Goal: Transaction & Acquisition: Purchase product/service

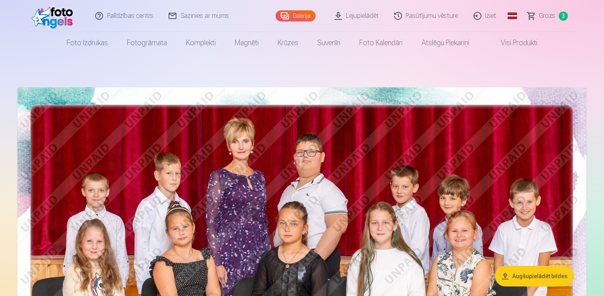
click at [546, 14] on span "Grozs" at bounding box center [548, 16] width 16 height 10
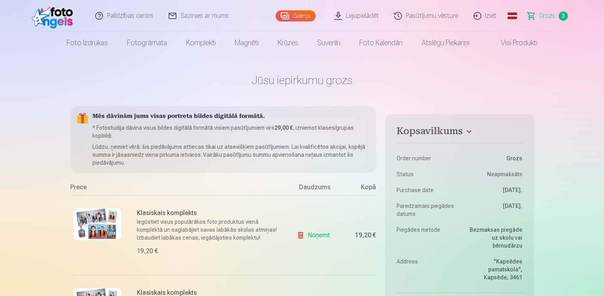
click at [448, 15] on link "Pasūtījumu vēsture" at bounding box center [426, 16] width 79 height 32
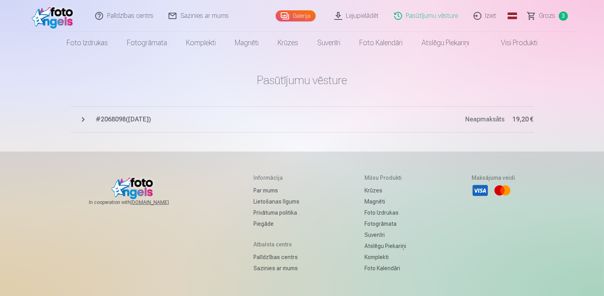
click at [550, 17] on span "Grozs" at bounding box center [548, 16] width 16 height 10
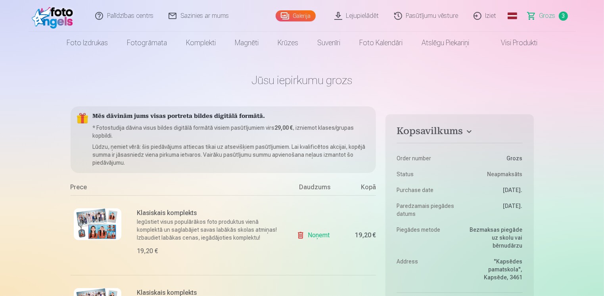
click at [319, 235] on link "Noņemt" at bounding box center [315, 235] width 36 height 16
click at [315, 235] on link "Noņemt" at bounding box center [315, 235] width 36 height 16
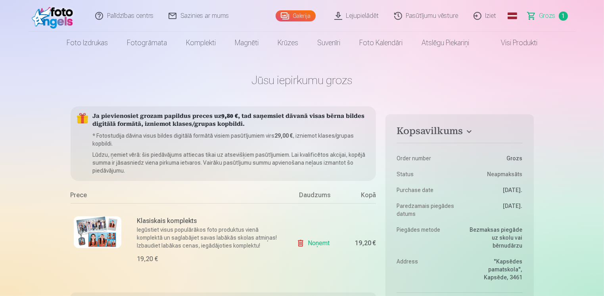
click at [429, 16] on link "Pasūtījumu vēsture" at bounding box center [426, 16] width 79 height 32
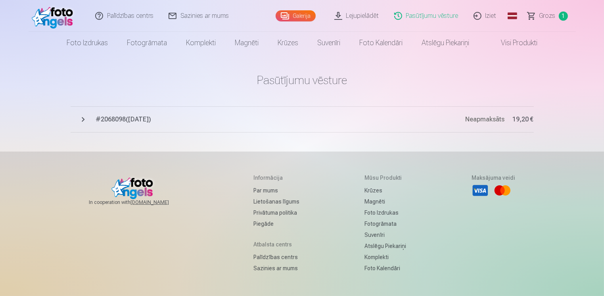
click at [548, 16] on span "Grozs" at bounding box center [548, 16] width 16 height 10
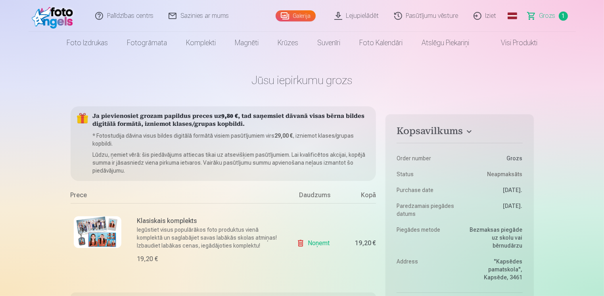
click at [319, 244] on link "Noņemt" at bounding box center [315, 243] width 36 height 16
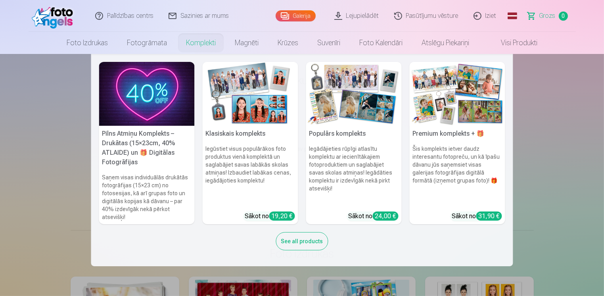
click at [199, 46] on link "Komplekti" at bounding box center [201, 43] width 49 height 22
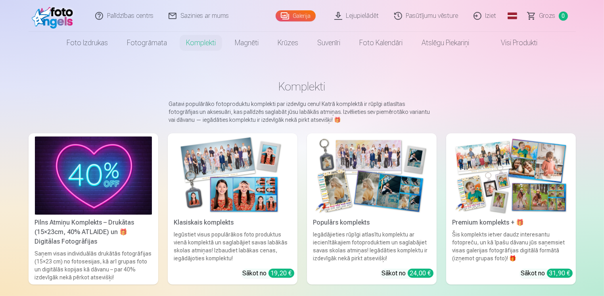
click at [214, 222] on div "Klasiskais komplekts" at bounding box center [232, 223] width 123 height 10
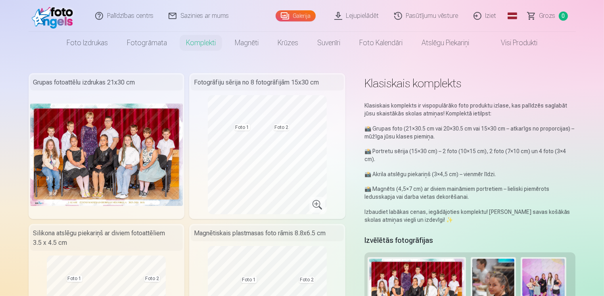
click at [422, 14] on link "Pasūtījumu vēsture" at bounding box center [426, 16] width 79 height 32
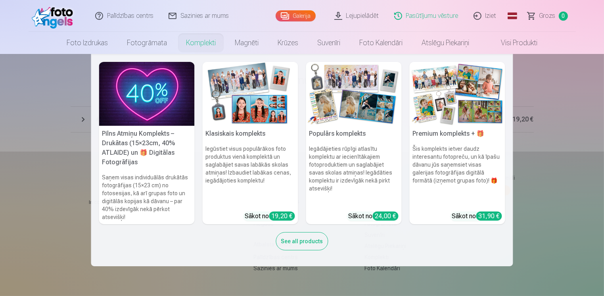
click at [207, 42] on link "Komplekti" at bounding box center [201, 43] width 49 height 22
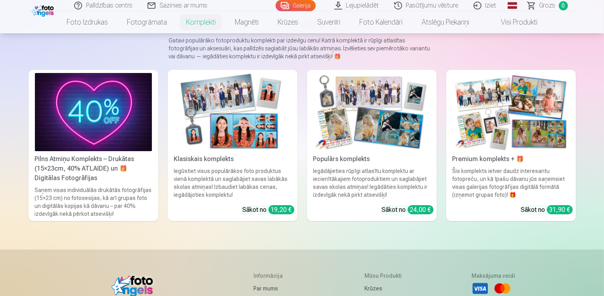
scroll to position [79, 0]
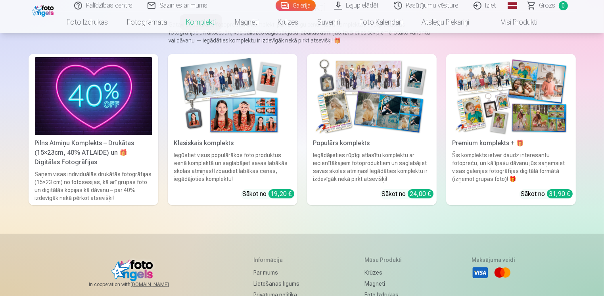
click at [223, 144] on div "Klasiskais komplekts" at bounding box center [232, 143] width 123 height 10
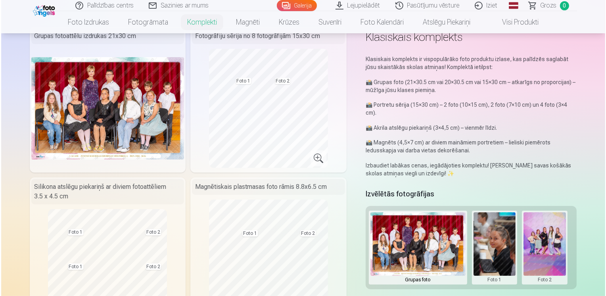
scroll to position [63, 0]
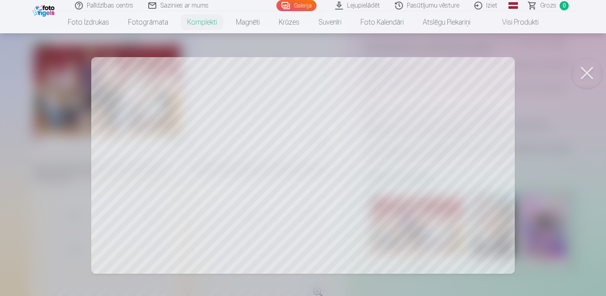
click at [184, 158] on div at bounding box center [303, 148] width 606 height 296
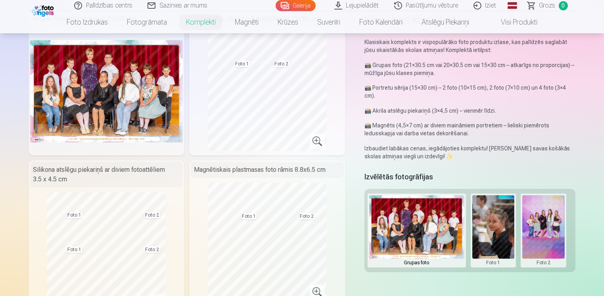
click at [125, 119] on img at bounding box center [106, 91] width 153 height 102
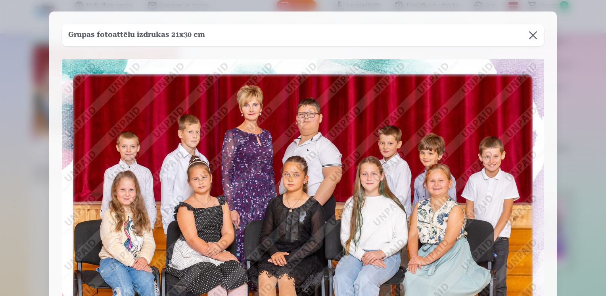
scroll to position [0, 0]
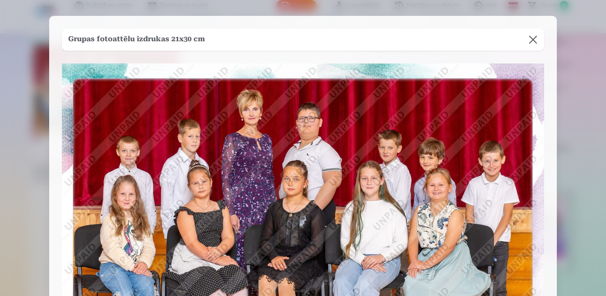
click at [532, 38] on button at bounding box center [533, 40] width 22 height 22
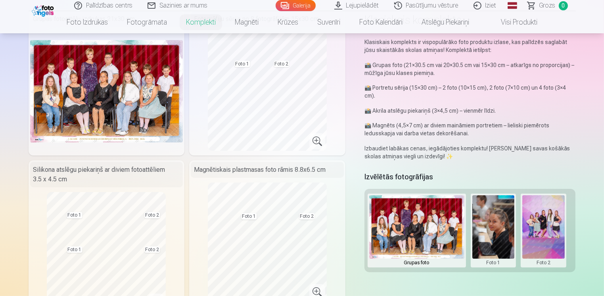
click at [498, 233] on button at bounding box center [494, 230] width 42 height 71
click at [495, 229] on button "Nomainiet foto" at bounding box center [493, 230] width 65 height 22
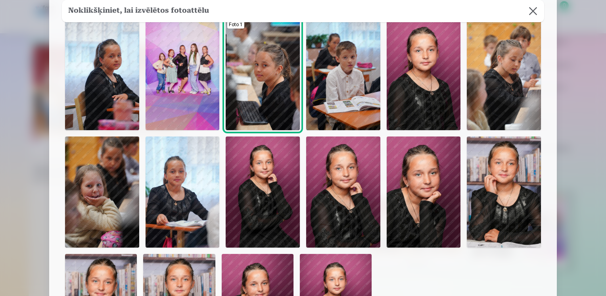
scroll to position [63, 0]
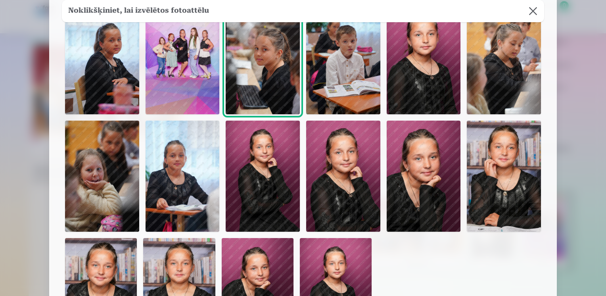
click at [519, 169] on img at bounding box center [504, 176] width 74 height 111
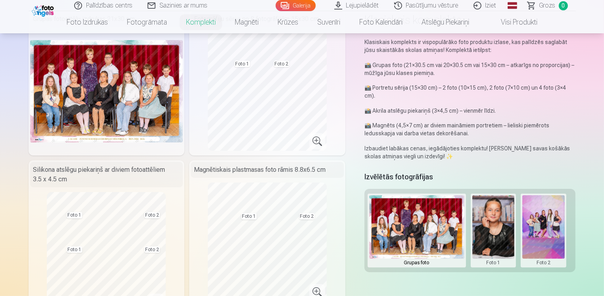
click at [547, 237] on button at bounding box center [544, 230] width 42 height 71
click at [546, 232] on button "Nomainiet foto" at bounding box center [544, 230] width 65 height 22
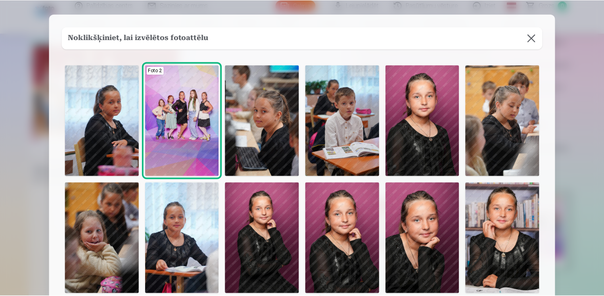
scroll to position [0, 0]
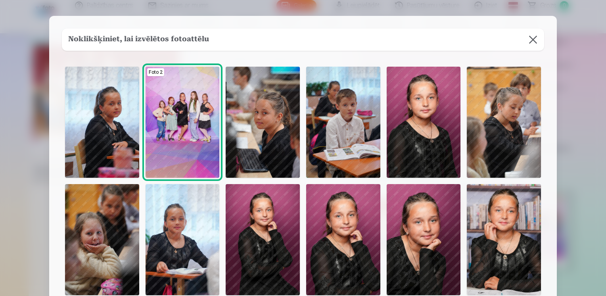
click at [192, 136] on img at bounding box center [183, 122] width 74 height 111
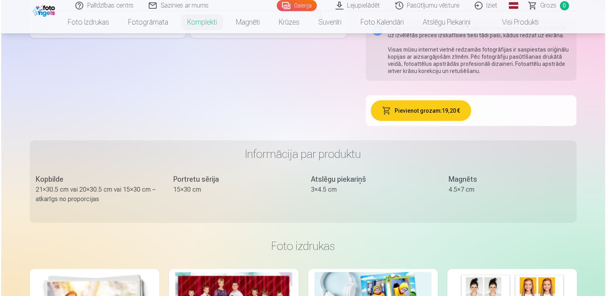
scroll to position [383, 0]
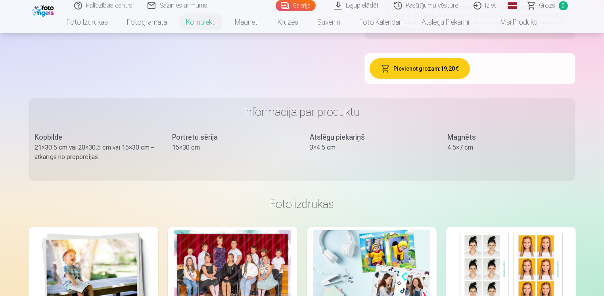
click at [419, 63] on button "Pievienot grozam : 19,20 €" at bounding box center [420, 68] width 100 height 21
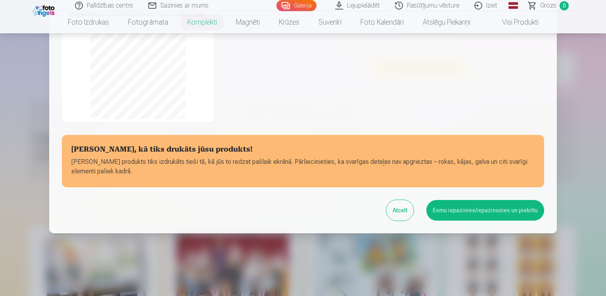
scroll to position [159, 0]
click at [472, 208] on button "Esmu iepazinies/iepazinusies un piekrītu" at bounding box center [486, 210] width 118 height 21
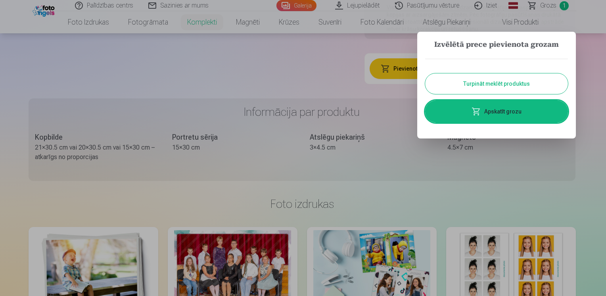
click at [491, 110] on link "Apskatīt grozu" at bounding box center [496, 111] width 143 height 22
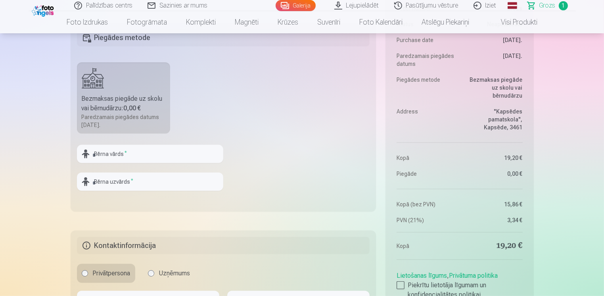
scroll to position [286, 0]
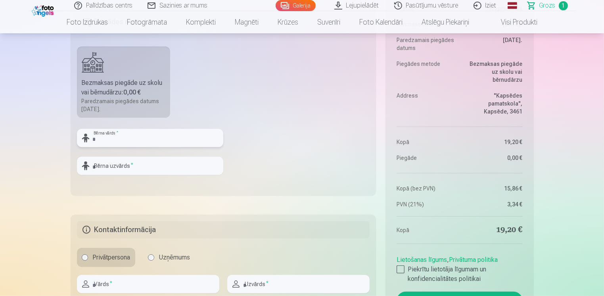
click at [130, 140] on input "text" at bounding box center [150, 138] width 146 height 18
type input "*****"
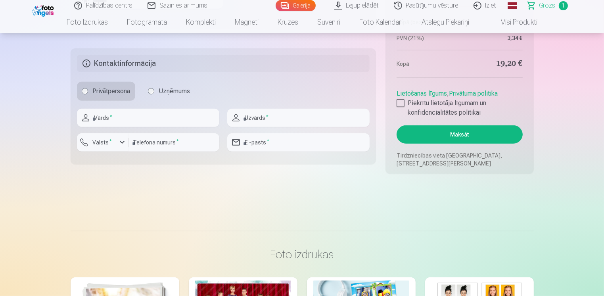
scroll to position [462, 0]
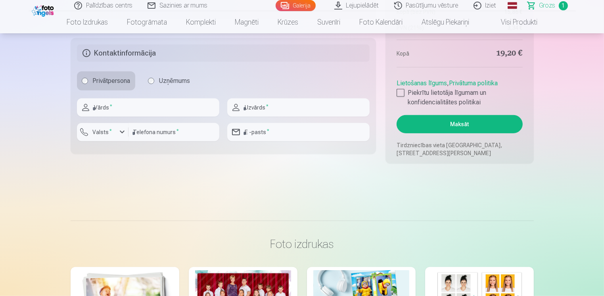
type input "*******"
click at [173, 105] on input "text" at bounding box center [148, 107] width 142 height 18
type input "*****"
type input "********"
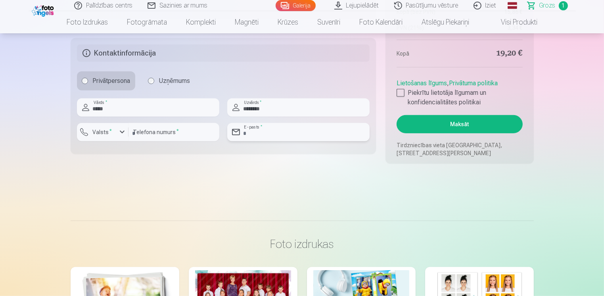
type input "**********"
click at [120, 134] on div "button" at bounding box center [122, 132] width 10 height 10
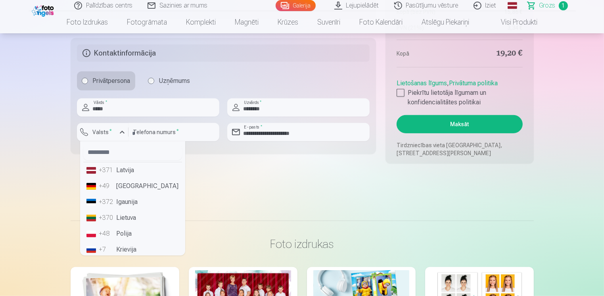
click at [120, 171] on li "+371 Latvija" at bounding box center [132, 170] width 99 height 16
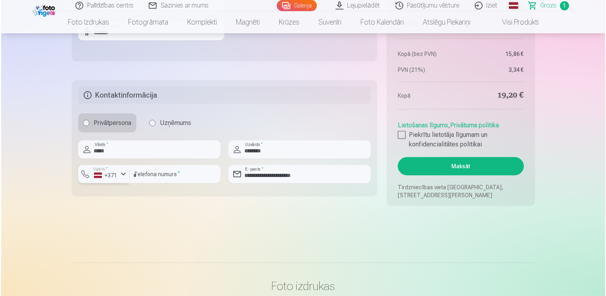
scroll to position [452, 0]
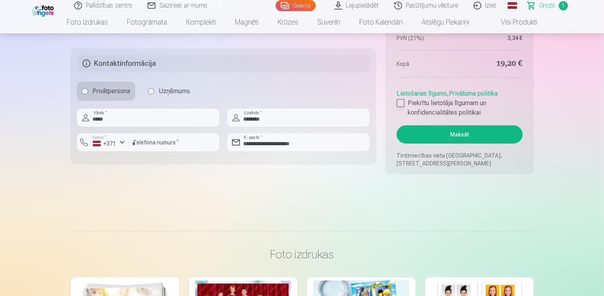
click at [402, 104] on div at bounding box center [401, 103] width 8 height 8
click at [429, 130] on button "Maksāt" at bounding box center [460, 134] width 126 height 18
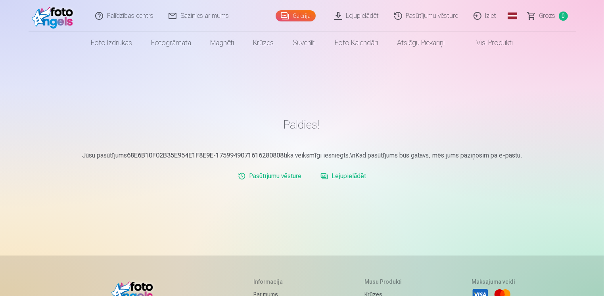
click at [59, 20] on img at bounding box center [55, 15] width 46 height 25
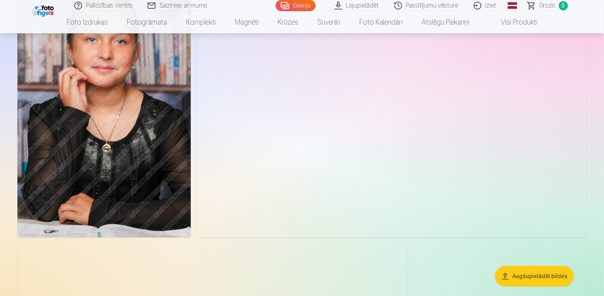
scroll to position [2494, 0]
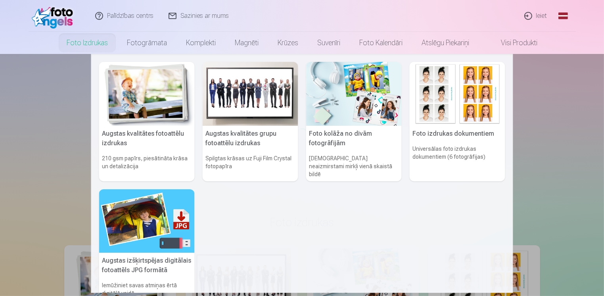
click at [87, 44] on link "Foto izdrukas" at bounding box center [87, 43] width 60 height 22
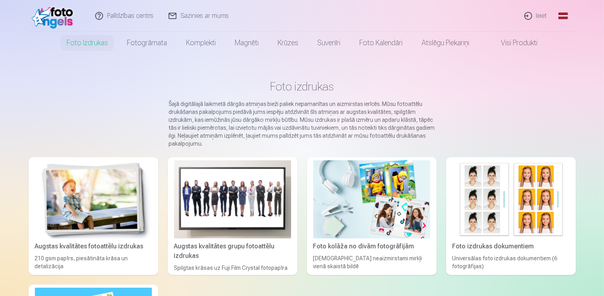
click at [538, 14] on link "Ieiet" at bounding box center [536, 16] width 38 height 32
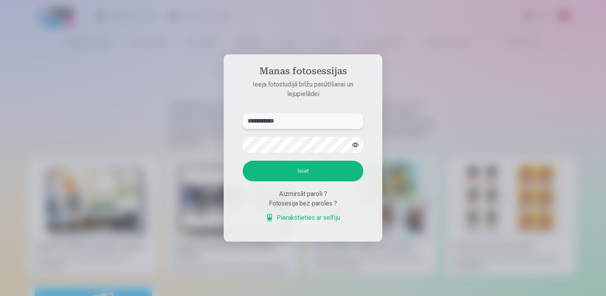
type input "**********"
click at [263, 165] on button "Ieiet" at bounding box center [303, 171] width 121 height 21
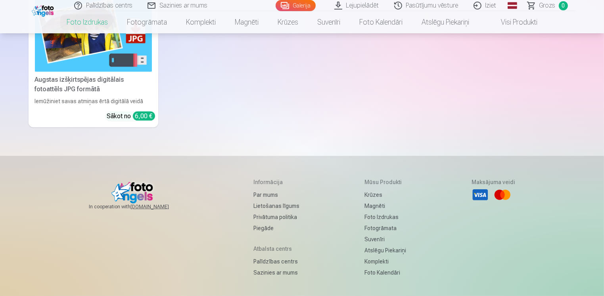
scroll to position [312, 0]
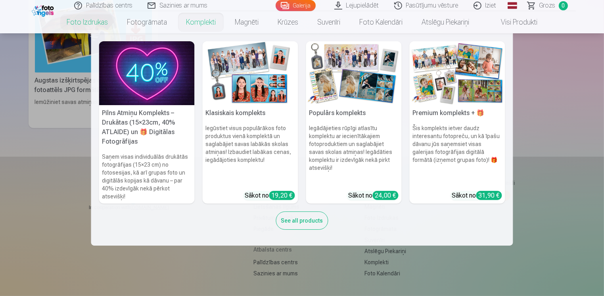
click at [198, 23] on link "Komplekti" at bounding box center [201, 22] width 49 height 22
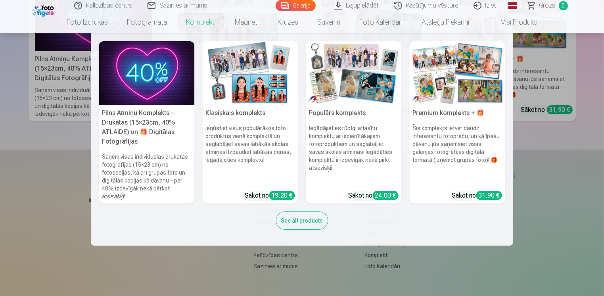
scroll to position [166, 0]
